Goal: Task Accomplishment & Management: Manage account settings

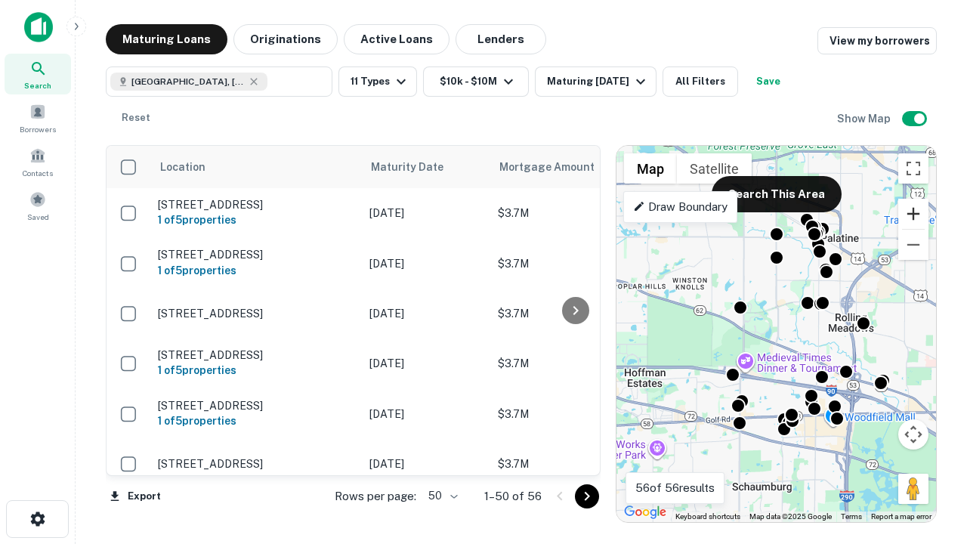
click at [913, 214] on button "Zoom in" at bounding box center [913, 214] width 30 height 30
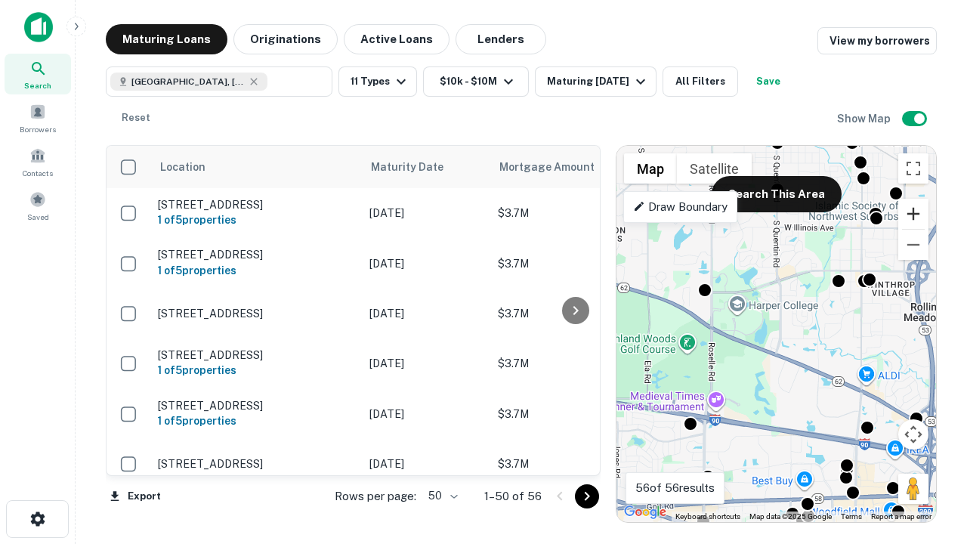
click at [913, 214] on button "Zoom in" at bounding box center [913, 214] width 30 height 30
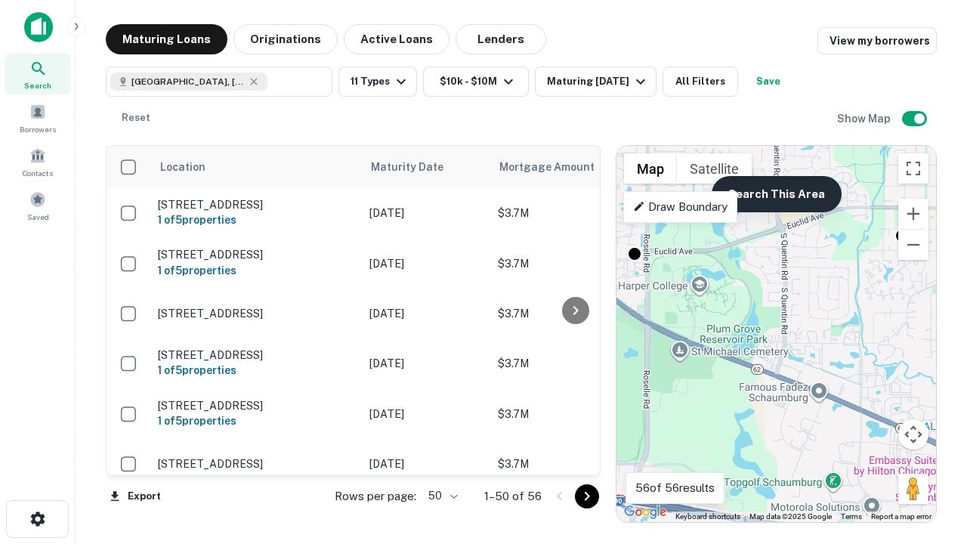
click at [776, 194] on button "Search This Area" at bounding box center [777, 194] width 130 height 36
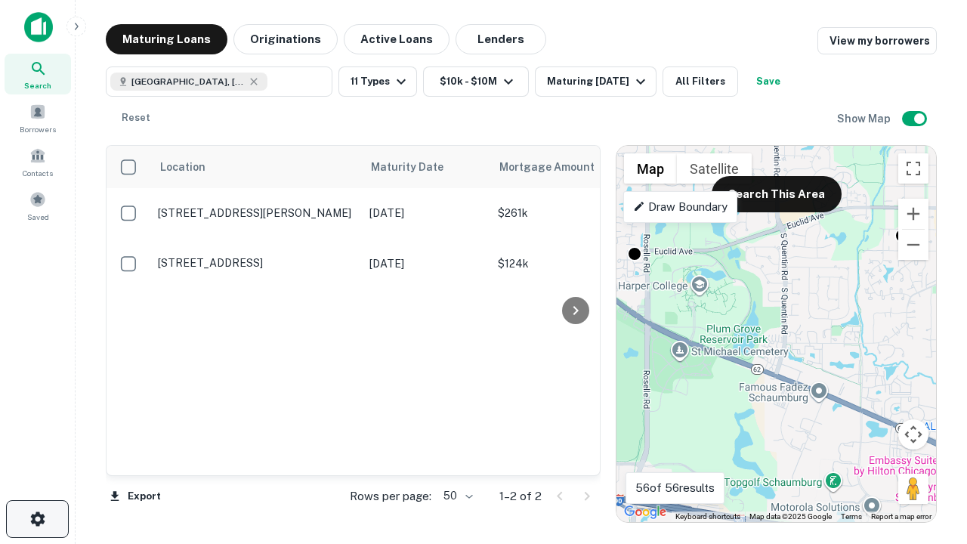
click at [37, 519] on icon "button" at bounding box center [38, 519] width 18 height 18
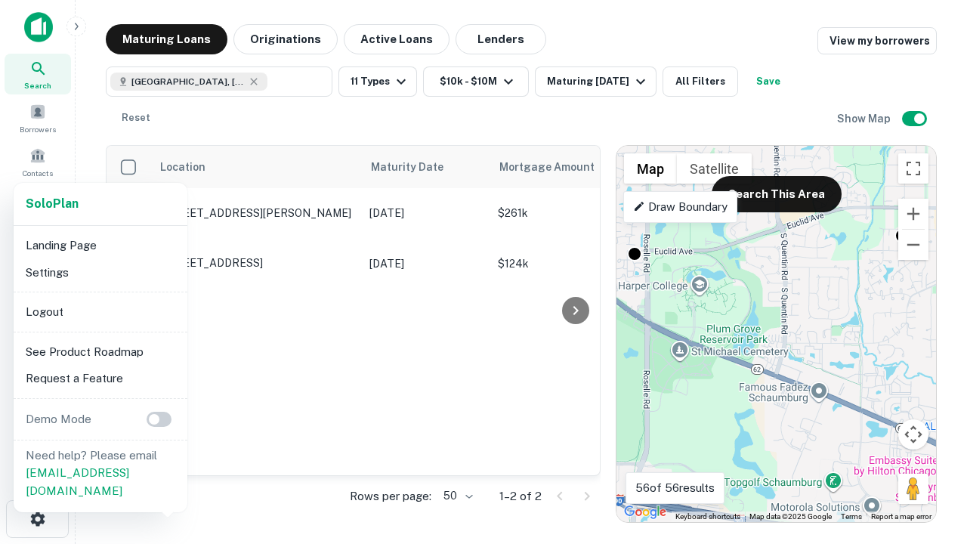
click at [100, 311] on li "Logout" at bounding box center [101, 311] width 162 height 27
